Goal: Task Accomplishment & Management: Manage account settings

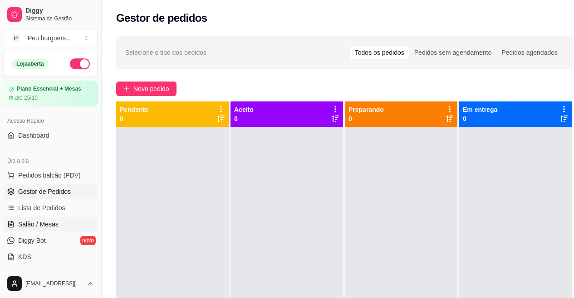
scroll to position [86, 0]
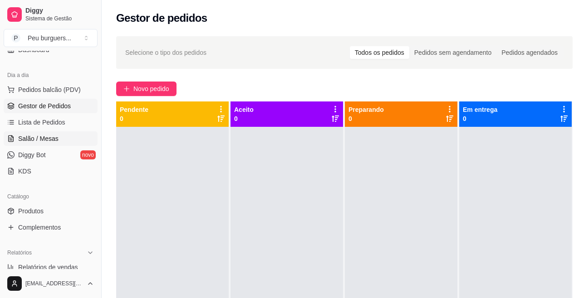
click at [56, 142] on span "Salão / Mesas" at bounding box center [38, 138] width 40 height 9
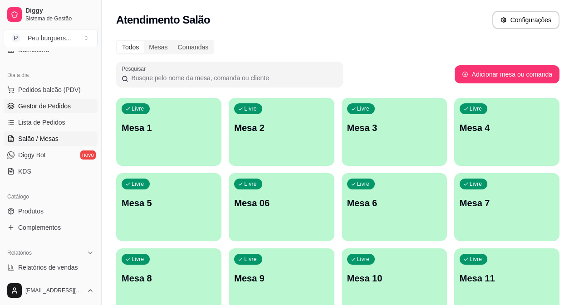
click at [46, 104] on span "Gestor de Pedidos" at bounding box center [44, 106] width 53 height 9
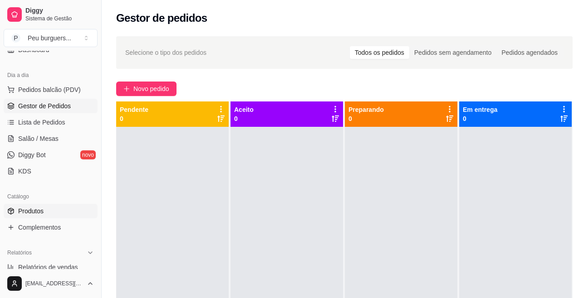
click at [37, 211] on span "Produtos" at bounding box center [30, 211] width 25 height 9
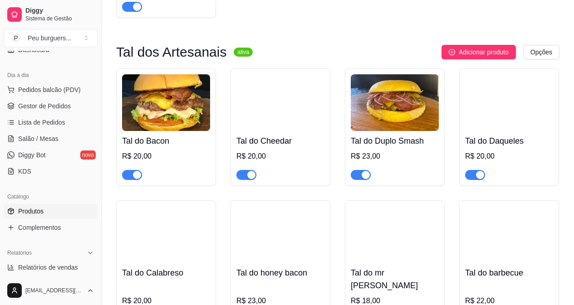
scroll to position [774, 0]
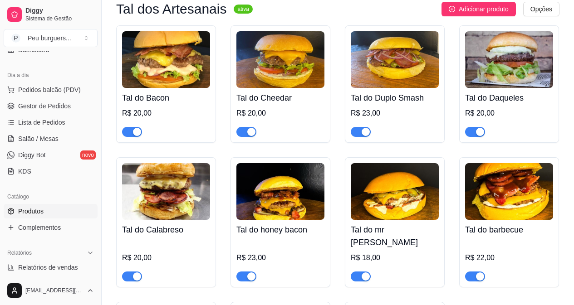
click at [244, 272] on span "button" at bounding box center [246, 277] width 20 height 10
click at [274, 185] on img at bounding box center [280, 191] width 88 height 57
click at [48, 101] on link "Gestor de Pedidos" at bounding box center [51, 106] width 94 height 15
